Goal: Navigation & Orientation: Understand site structure

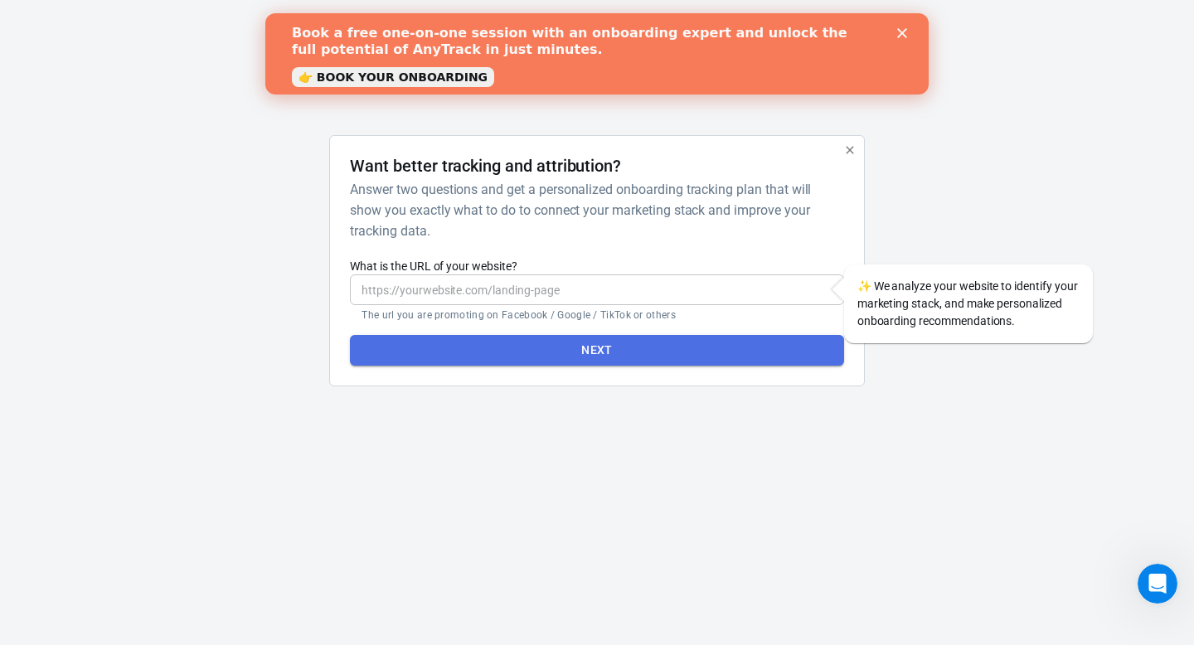
click at [733, 350] on button "Next" at bounding box center [596, 350] width 493 height 31
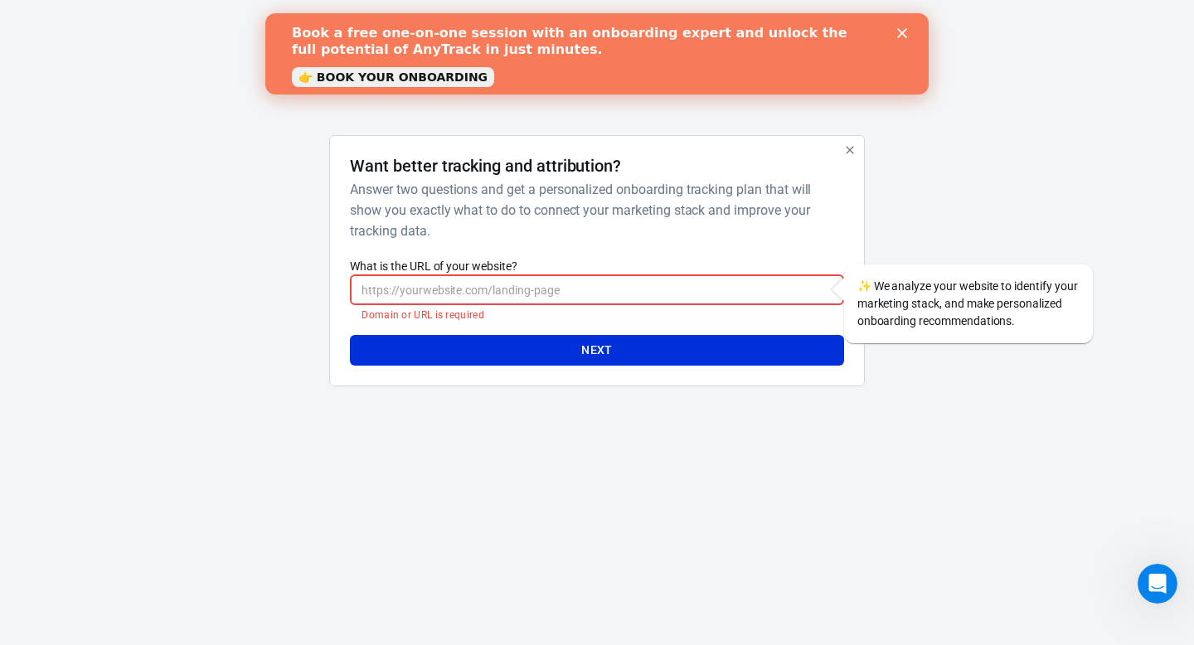
click at [841, 155] on button "button" at bounding box center [850, 150] width 22 height 22
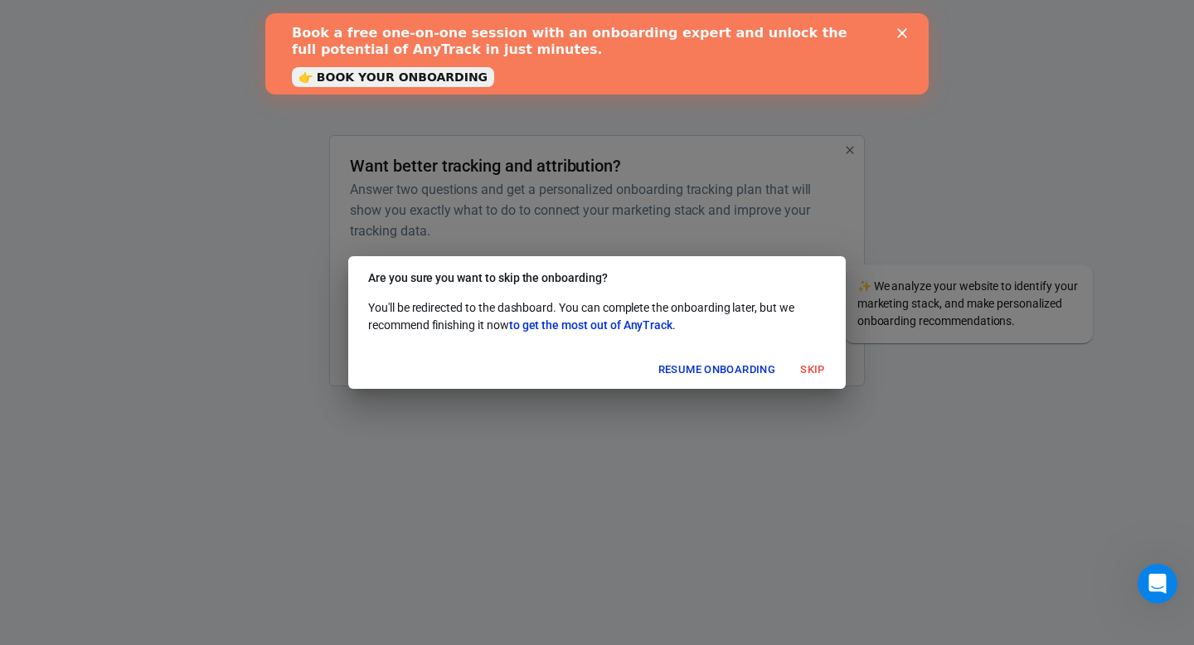
click at [763, 370] on button "Resume onboarding" at bounding box center [716, 370] width 125 height 26
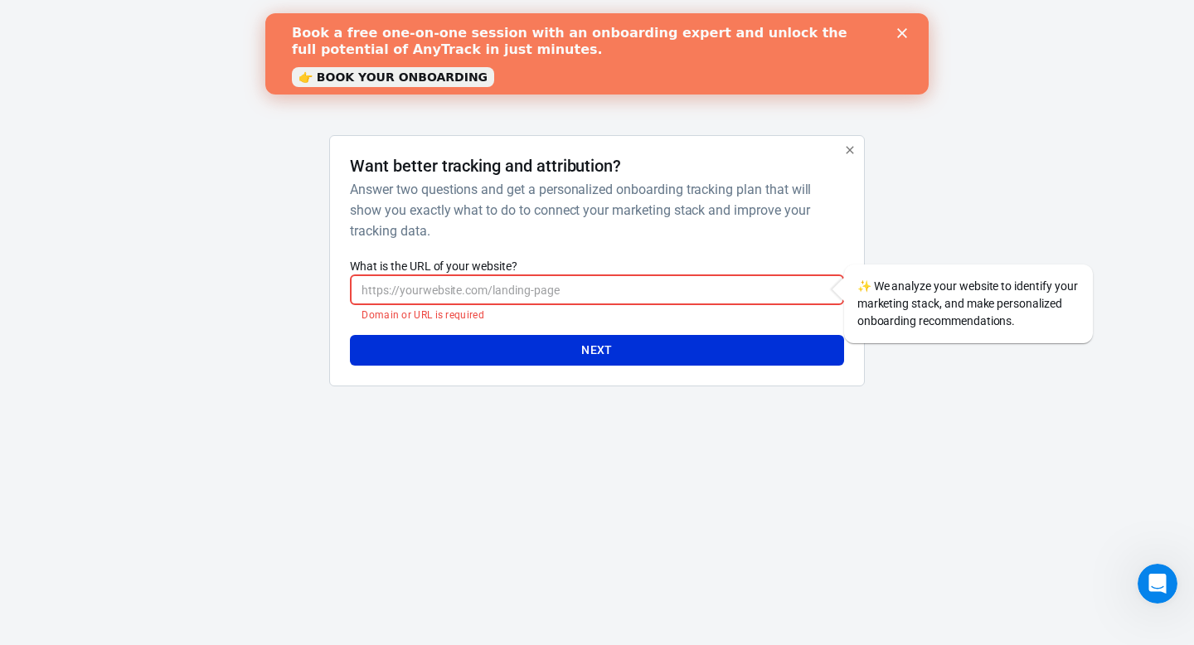
click at [803, 293] on input "What is the URL of your website?" at bounding box center [596, 289] width 493 height 31
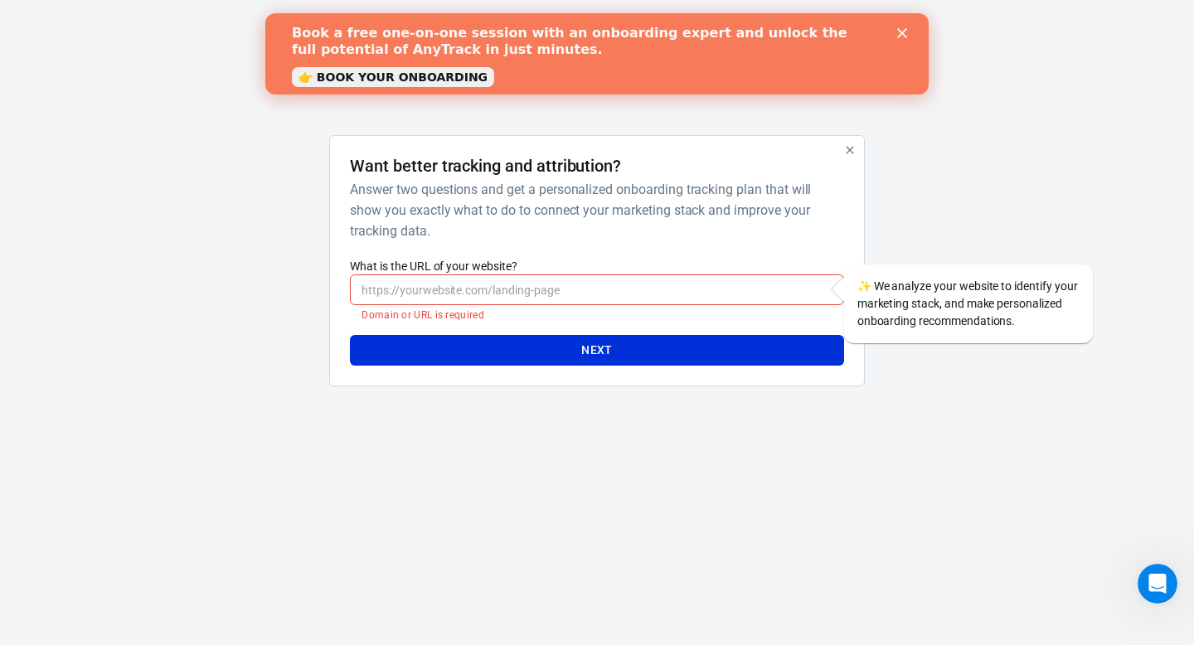
click at [841, 134] on div "AnyTrack Want better tracking and attribution? Answer two questions and get a p…" at bounding box center [596, 213] width 829 height 426
click at [847, 144] on icon "button" at bounding box center [849, 149] width 13 height 13
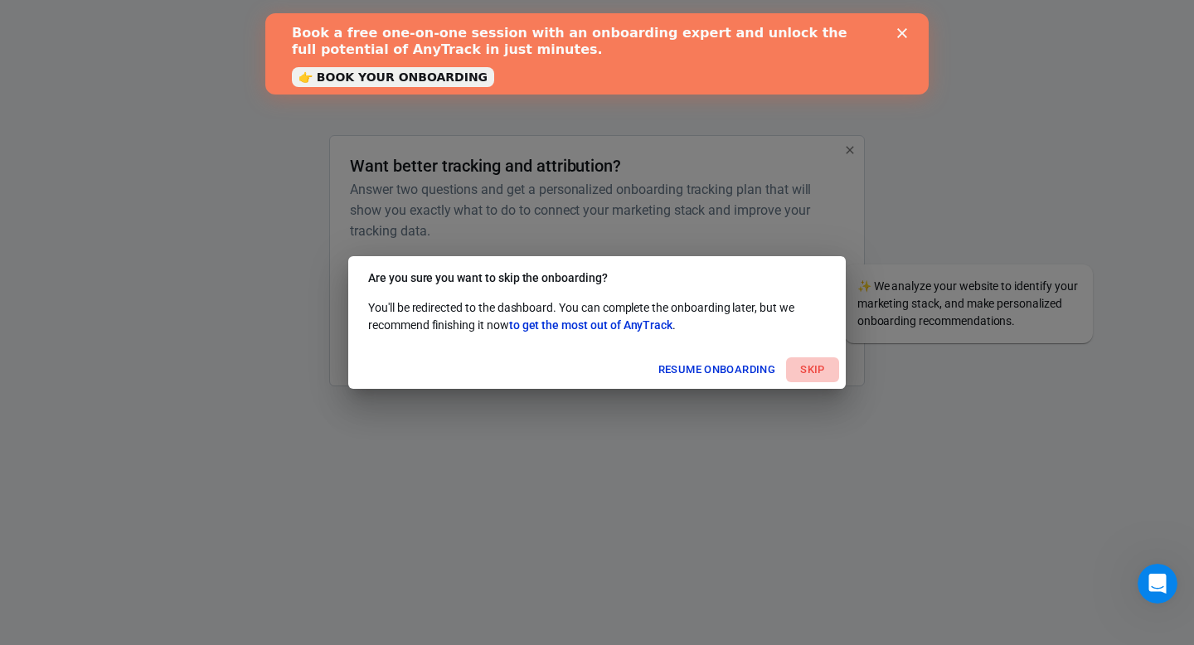
click at [807, 374] on button "Skip" at bounding box center [812, 370] width 53 height 26
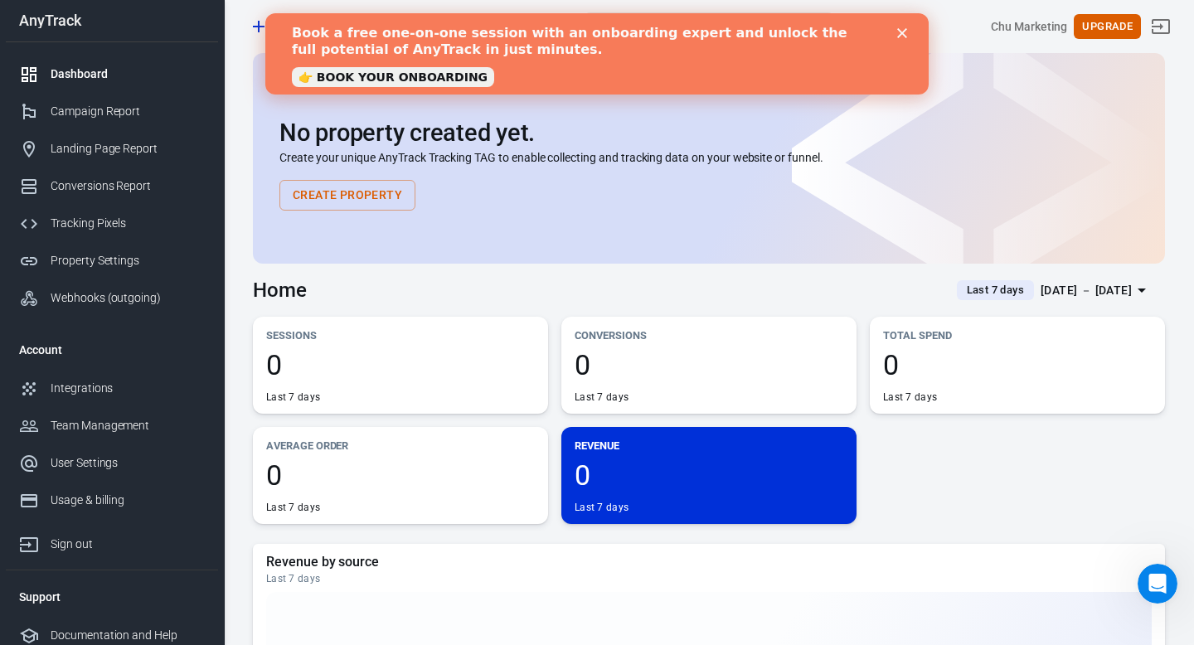
click at [902, 31] on icon "Close" at bounding box center [902, 33] width 10 height 10
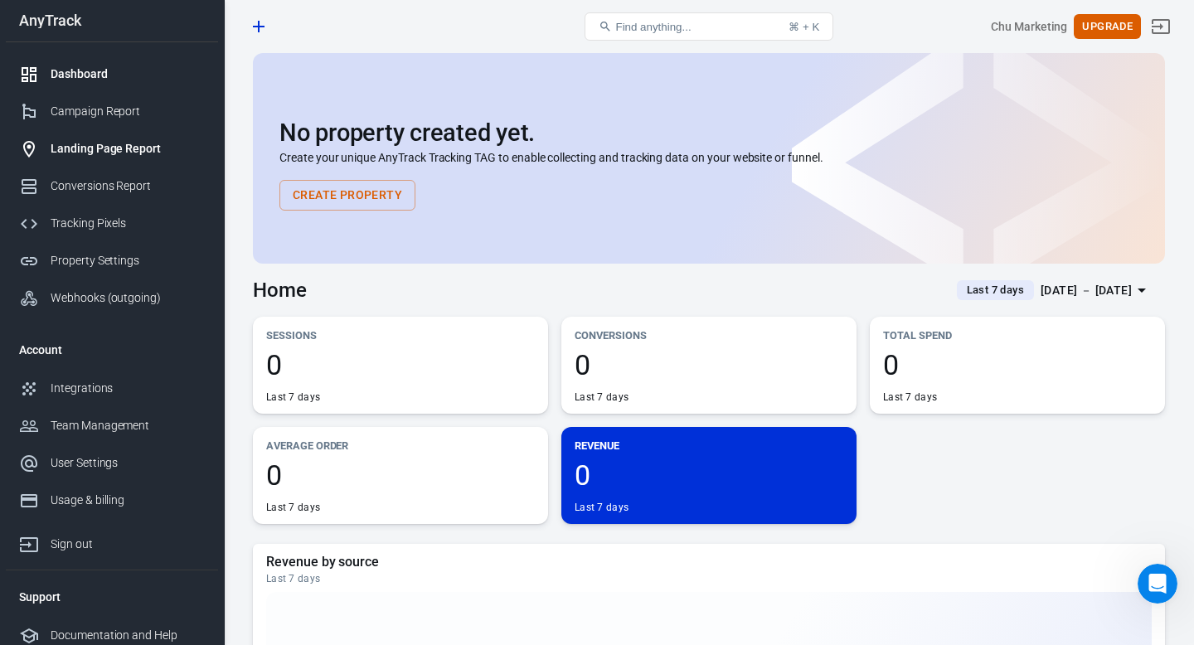
click at [148, 151] on div "Landing Page Report" at bounding box center [128, 148] width 154 height 17
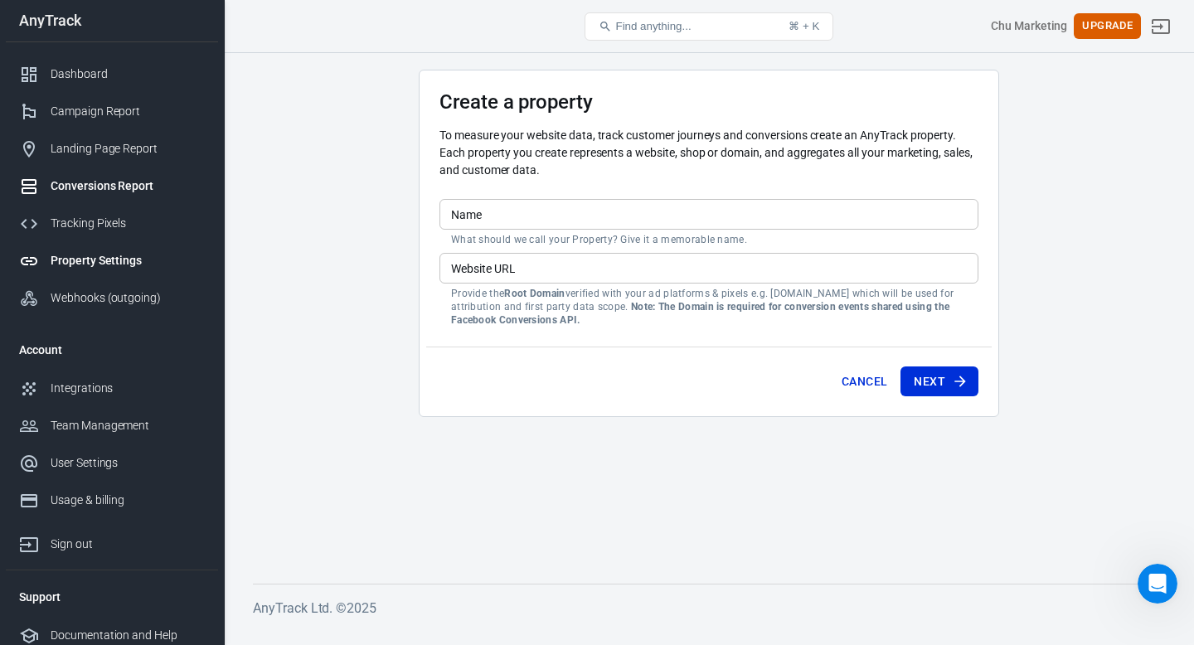
click at [146, 197] on link "Conversions Report" at bounding box center [112, 185] width 212 height 37
click at [127, 186] on div "Conversions Report" at bounding box center [128, 185] width 154 height 17
click at [113, 229] on div "Tracking Pixels" at bounding box center [128, 223] width 154 height 17
click at [121, 303] on div "Webhooks (outgoing)" at bounding box center [128, 297] width 154 height 17
click at [104, 300] on div "Webhooks (outgoing)" at bounding box center [128, 297] width 154 height 17
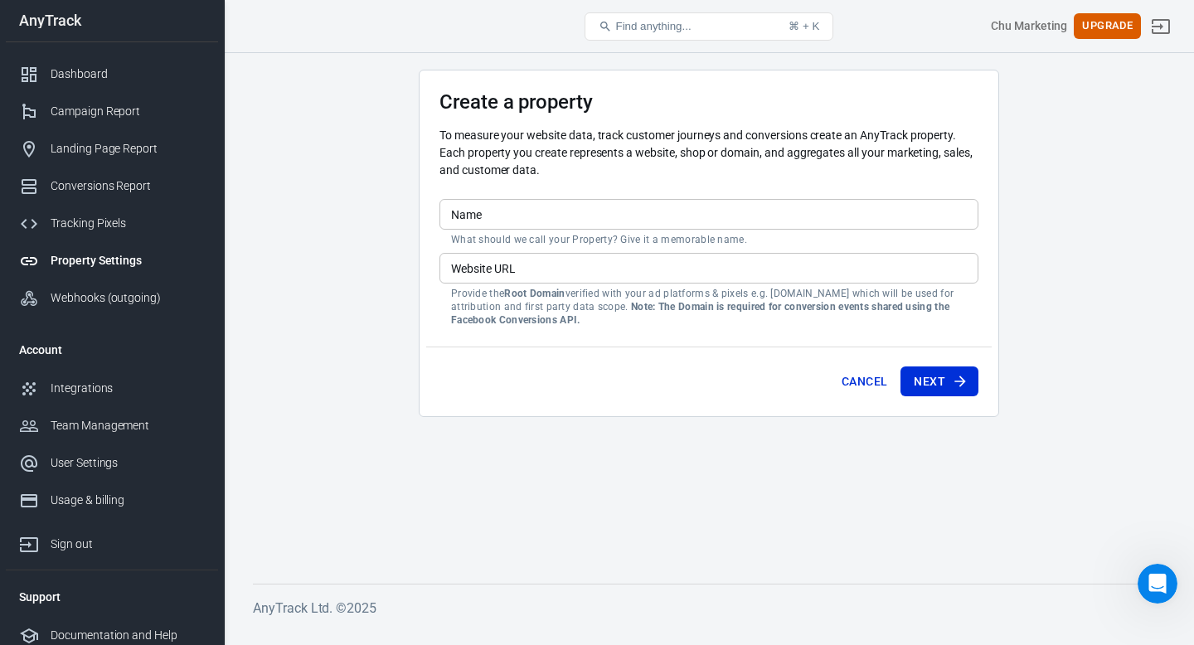
click at [104, 300] on div "Webhooks (outgoing)" at bounding box center [128, 297] width 154 height 17
click at [112, 300] on div "Webhooks (outgoing)" at bounding box center [128, 297] width 154 height 17
click at [109, 387] on div "Integrations" at bounding box center [128, 388] width 154 height 17
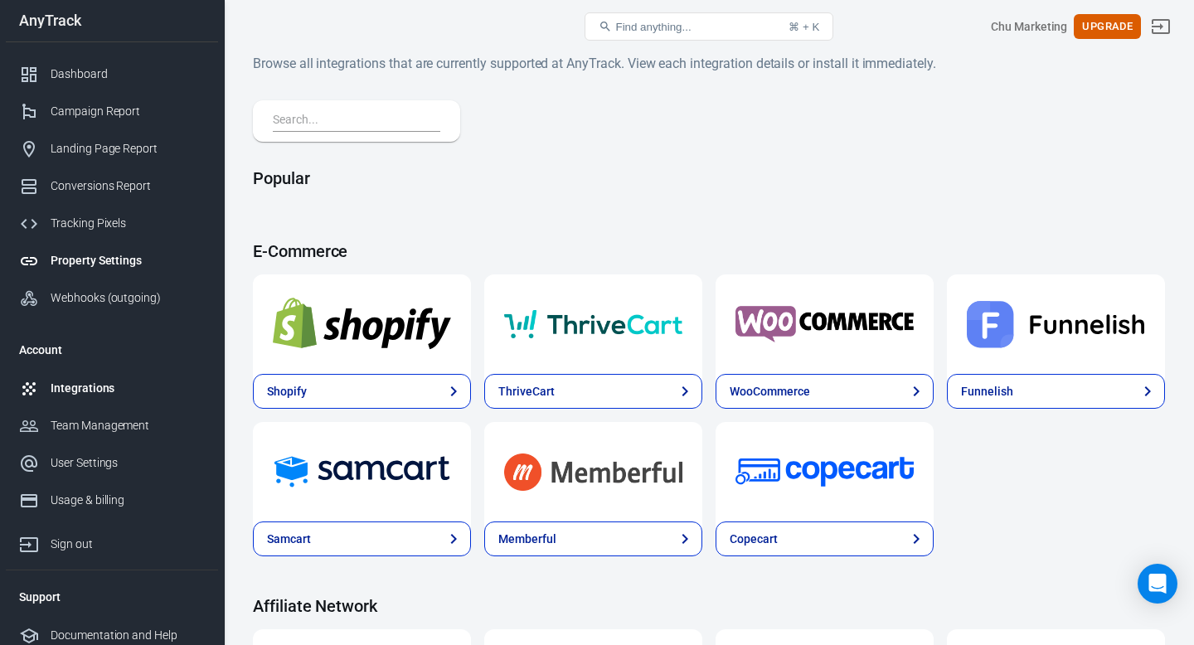
click at [95, 278] on link "Property Settings" at bounding box center [112, 260] width 212 height 37
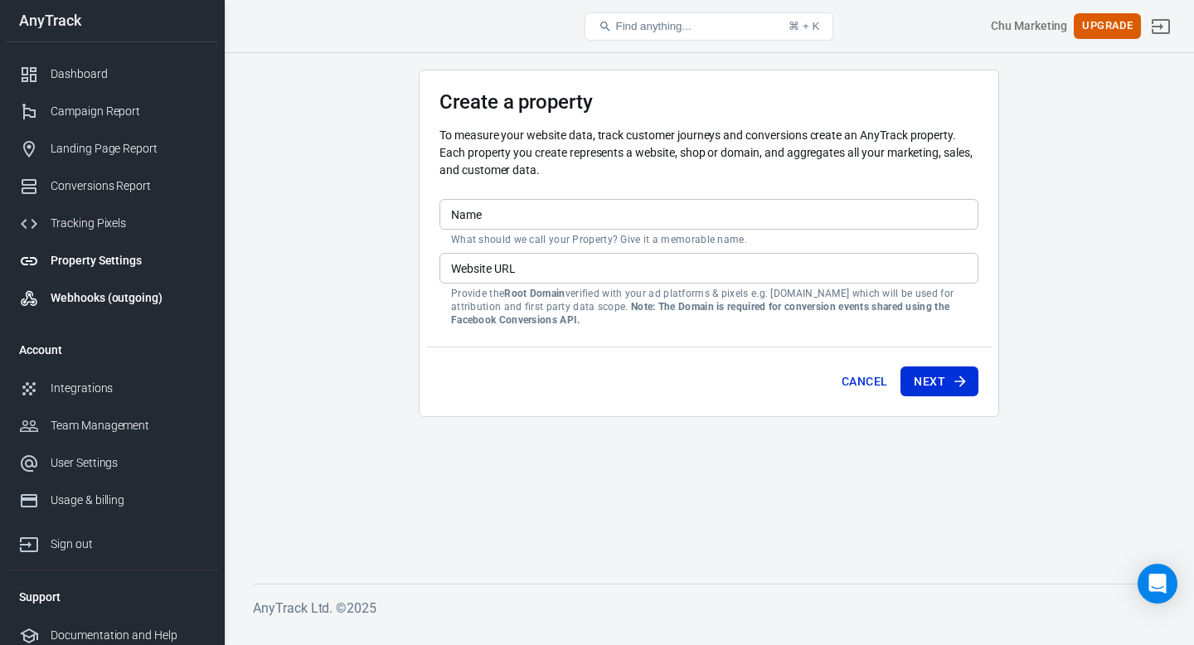
click at [93, 293] on div "Webhooks (outgoing)" at bounding box center [128, 297] width 154 height 17
click at [84, 231] on div "Tracking Pixels" at bounding box center [128, 223] width 154 height 17
click at [82, 197] on link "Conversions Report" at bounding box center [112, 185] width 212 height 37
click at [110, 391] on div "Integrations" at bounding box center [128, 388] width 154 height 17
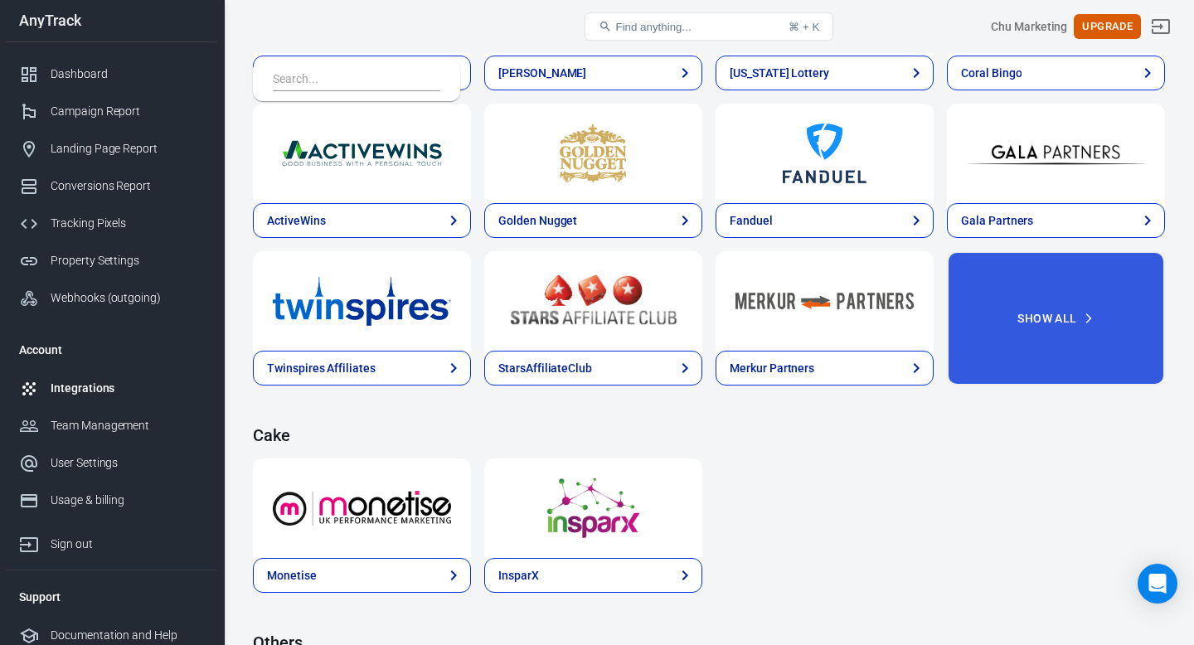
scroll to position [2887, 0]
